Goal: Task Accomplishment & Management: Manage account settings

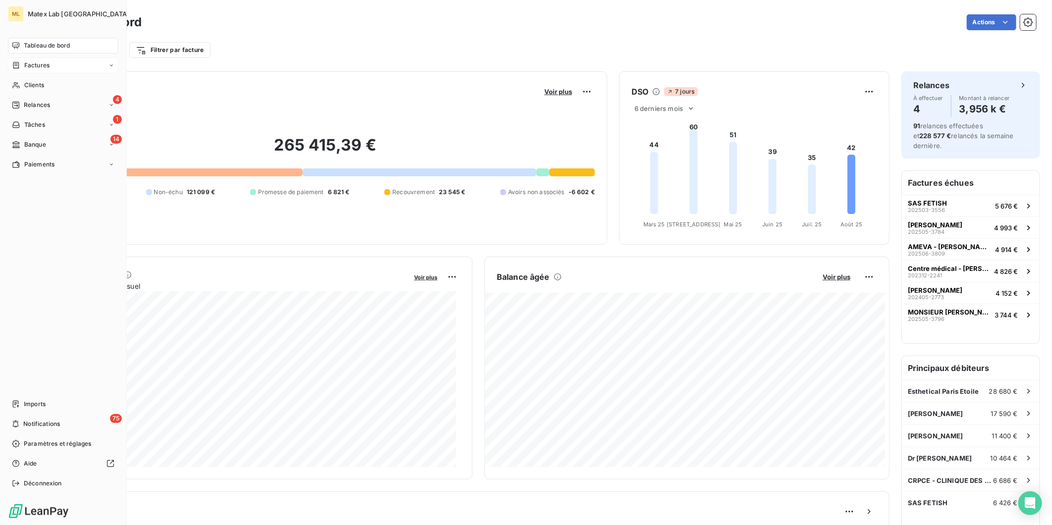
drag, startPoint x: 22, startPoint y: 62, endPoint x: 73, endPoint y: 64, distance: 50.6
click at [22, 62] on div "Factures" at bounding box center [31, 65] width 38 height 9
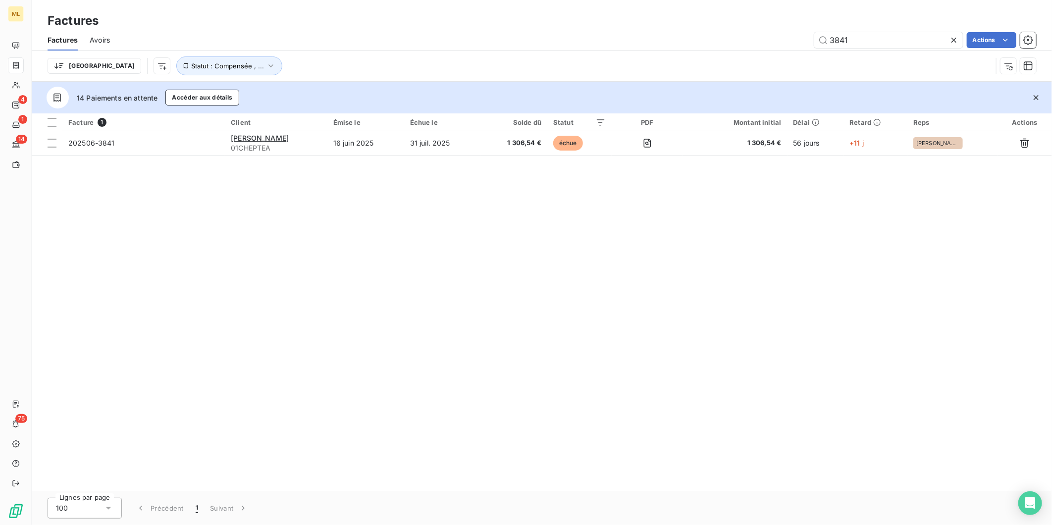
type input "3841"
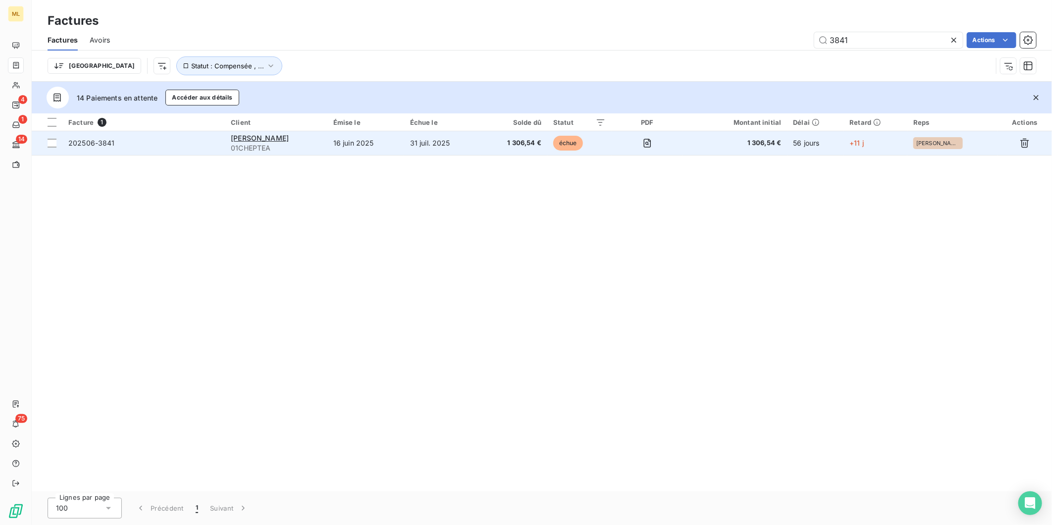
click at [397, 139] on td "16 juin 2025" at bounding box center [365, 143] width 77 height 24
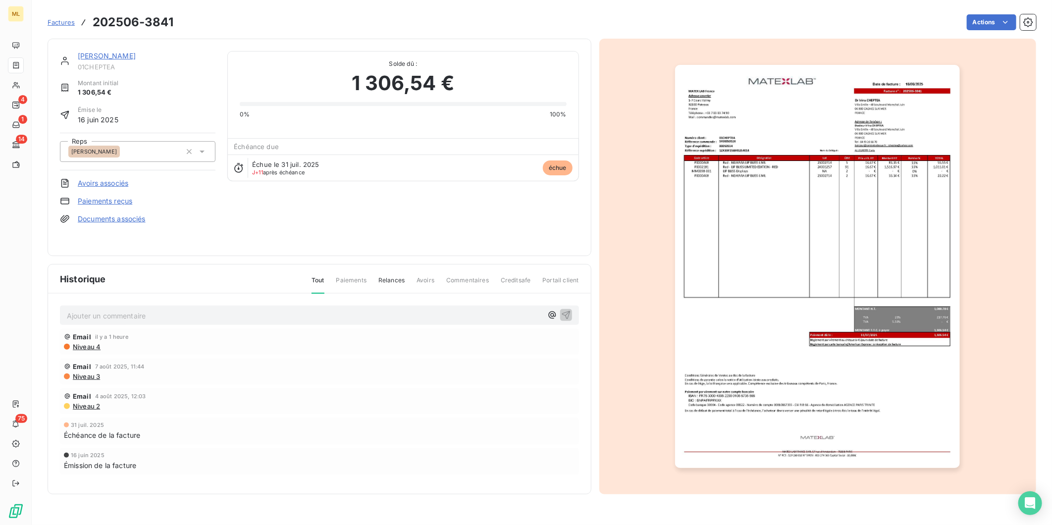
click at [104, 53] on link "[PERSON_NAME]" at bounding box center [107, 56] width 58 height 8
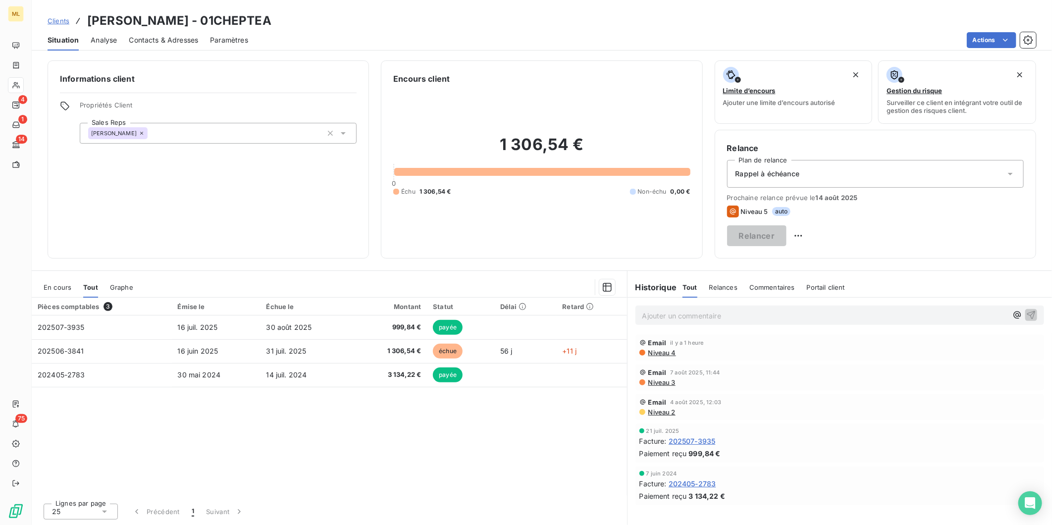
click at [172, 40] on span "Contacts & Adresses" at bounding box center [163, 40] width 69 height 10
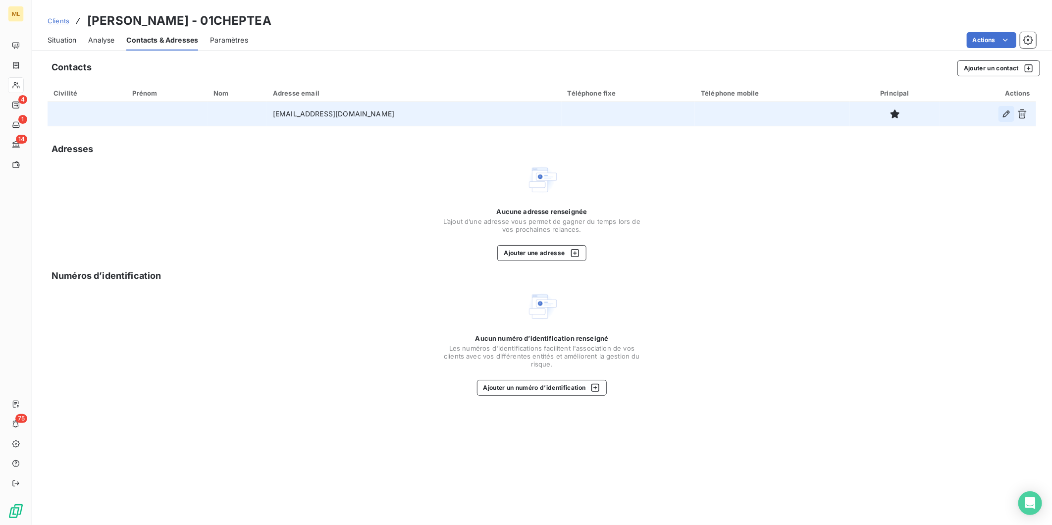
click at [1003, 113] on icon "button" at bounding box center [1006, 114] width 10 height 10
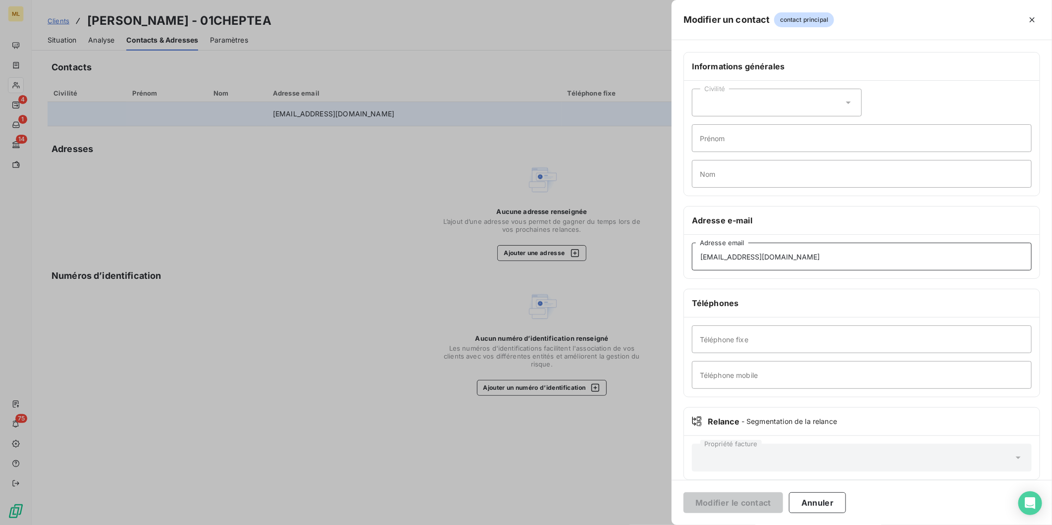
drag, startPoint x: 651, startPoint y: 267, endPoint x: 639, endPoint y: 262, distance: 13.3
click at [640, 524] on div "Modifier un contact contact principal Informations générales Civilité Prénom No…" at bounding box center [526, 525] width 1052 height 0
click at [759, 504] on button "Modifier le contact" at bounding box center [733, 502] width 100 height 21
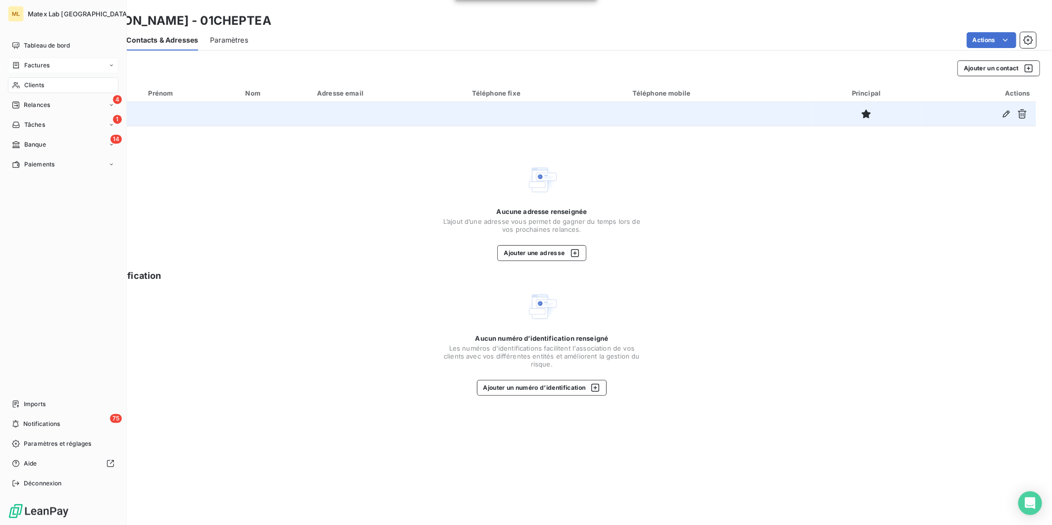
click at [26, 68] on span "Factures" at bounding box center [36, 65] width 25 height 9
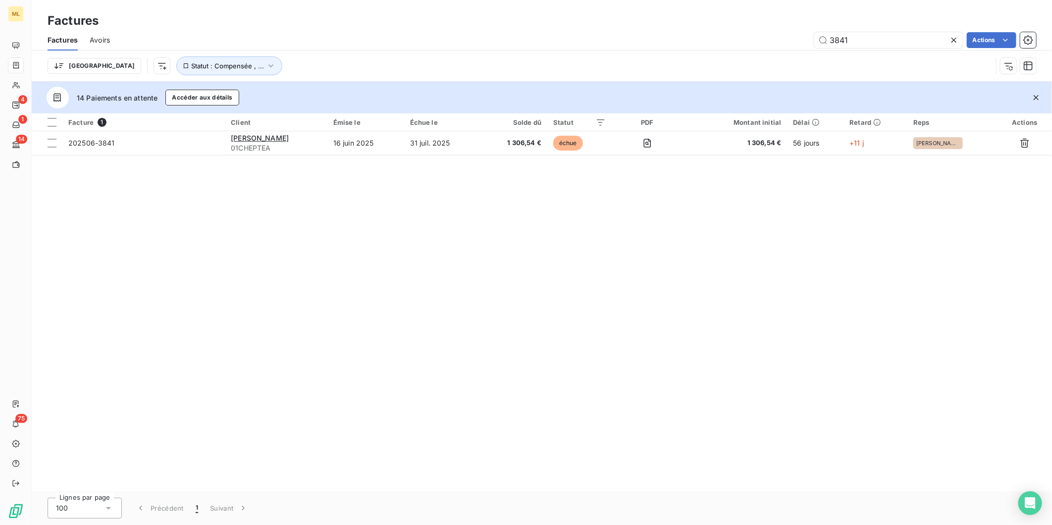
drag, startPoint x: 884, startPoint y: 35, endPoint x: 776, endPoint y: 41, distance: 109.1
click at [776, 42] on div "3841 Actions" at bounding box center [579, 40] width 914 height 16
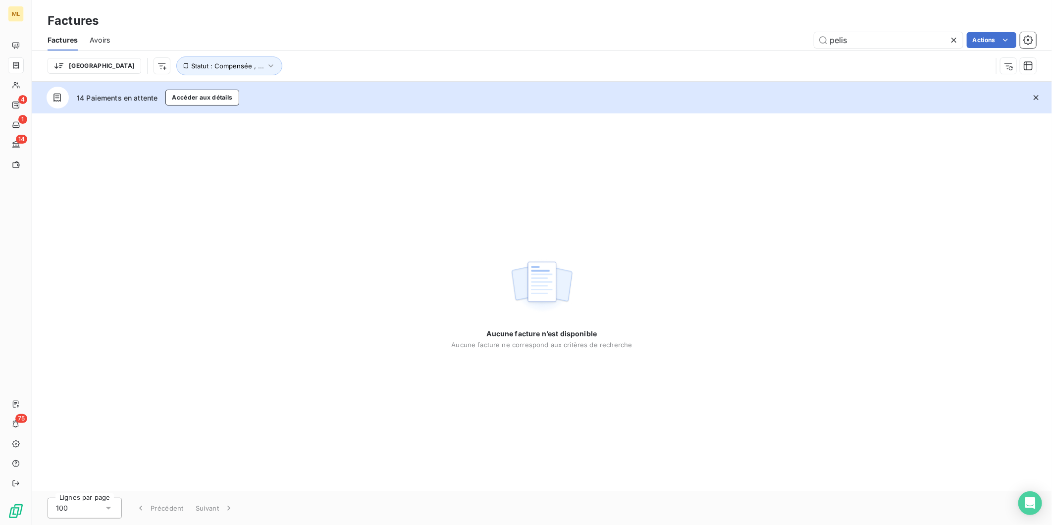
type input "pelis"
